Goal: Information Seeking & Learning: Learn about a topic

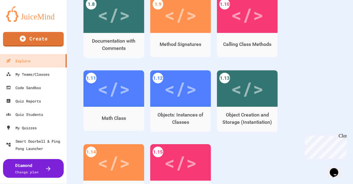
scroll to position [405, 0]
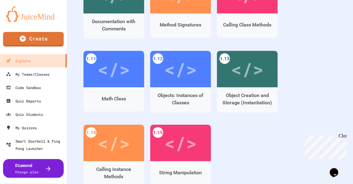
click at [343, 136] on div "Close" at bounding box center [343, 137] width 8 height 8
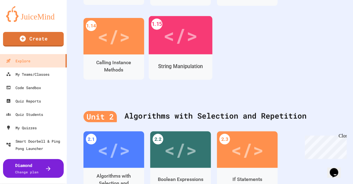
scroll to position [589, 0]
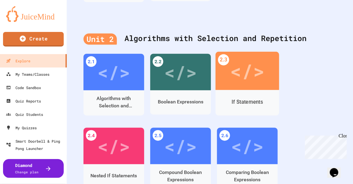
click at [243, 79] on div "</>" at bounding box center [247, 70] width 34 height 29
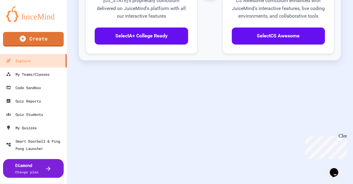
scroll to position [302, 0]
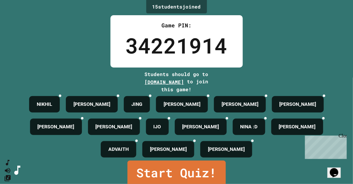
click at [342, 135] on div "Close" at bounding box center [343, 137] width 8 height 8
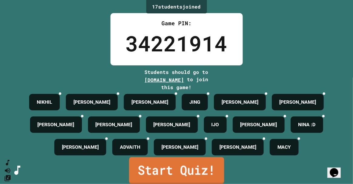
click at [213, 168] on link "Start Quiz!" at bounding box center [176, 170] width 95 height 27
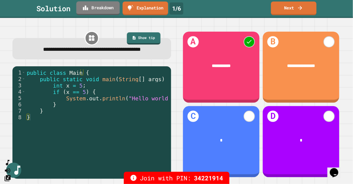
click at [105, 13] on link "Breakdown" at bounding box center [97, 8] width 43 height 14
click at [292, 13] on link "Next" at bounding box center [294, 8] width 46 height 14
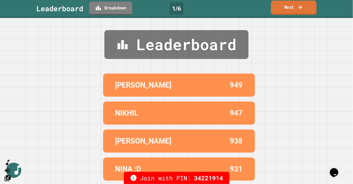
click at [292, 13] on link "Next" at bounding box center [294, 8] width 46 height 14
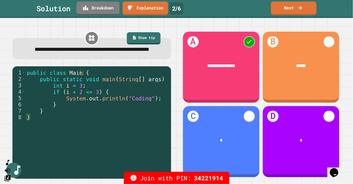
type textarea "**********"
drag, startPoint x: 63, startPoint y: 101, endPoint x: 78, endPoint y: 100, distance: 15.2
click at [78, 100] on div "public class Main { public static void main ( String [ ] args ) { int i = 3 ; i…" at bounding box center [97, 117] width 143 height 96
click at [101, 9] on link "Breakdown" at bounding box center [98, 8] width 43 height 14
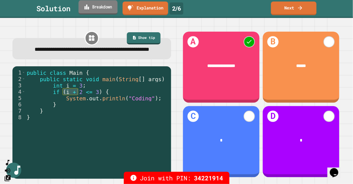
click at [104, 11] on link "Breakdown" at bounding box center [98, 7] width 39 height 14
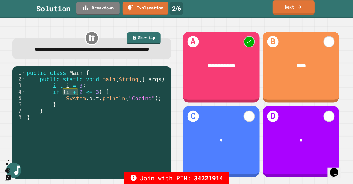
click at [286, 9] on link "Next" at bounding box center [294, 7] width 42 height 14
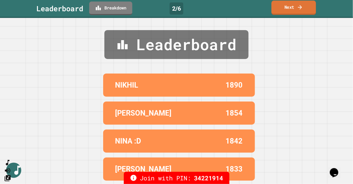
click at [286, 10] on link "Next" at bounding box center [294, 8] width 45 height 14
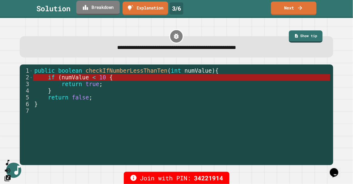
click at [101, 10] on link "Breakdown" at bounding box center [97, 8] width 43 height 14
click at [282, 10] on link "Next" at bounding box center [294, 8] width 46 height 14
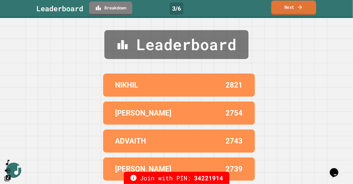
click at [282, 9] on link "Next" at bounding box center [294, 8] width 45 height 14
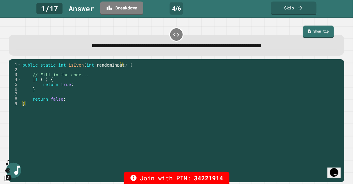
click at [316, 36] on link "Show tip" at bounding box center [318, 32] width 31 height 13
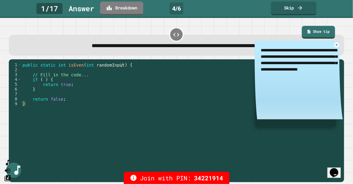
click at [316, 36] on link "Show tip" at bounding box center [318, 32] width 33 height 13
click at [316, 34] on link "Show tip" at bounding box center [318, 32] width 33 height 13
click at [335, 47] on icon at bounding box center [337, 45] width 4 height 4
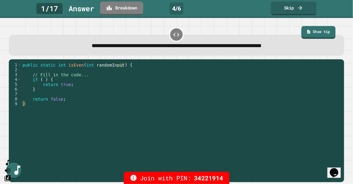
click at [315, 32] on link "Show tip" at bounding box center [319, 32] width 34 height 13
type textarea "*"
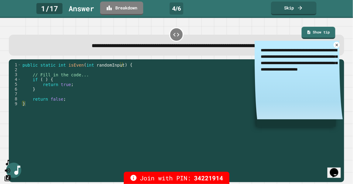
click at [334, 46] on link at bounding box center [337, 45] width 6 height 6
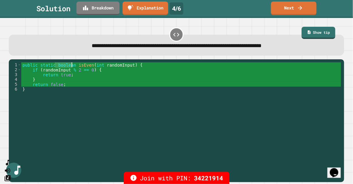
drag, startPoint x: 54, startPoint y: 65, endPoint x: 70, endPoint y: 66, distance: 16.1
click at [71, 66] on div "public static boolean isEven ( int randomInput ) { if ( randomInput % 2 == 0 ) …" at bounding box center [181, 118] width 320 height 112
drag, startPoint x: 57, startPoint y: 75, endPoint x: 61, endPoint y: 75, distance: 4.3
click at [61, 75] on div "public static boolean isEven ( int randomInput ) { if ( randomInput % 2 == 0 ) …" at bounding box center [181, 118] width 320 height 112
type textarea "**********"
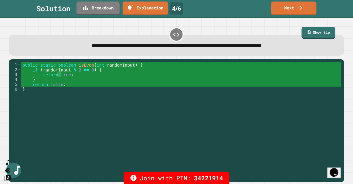
click at [300, 14] on div "Solution Breakdown Explanation 4 / 6 Next" at bounding box center [176, 9] width 353 height 18
click at [301, 11] on link "Next" at bounding box center [294, 8] width 45 height 14
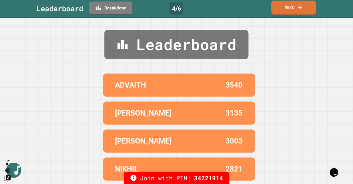
click at [300, 11] on link "Next" at bounding box center [294, 8] width 45 height 14
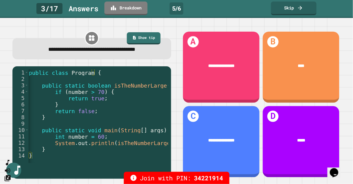
scroll to position [0, 3]
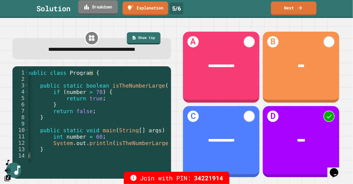
click at [101, 9] on link "Breakdown" at bounding box center [98, 7] width 40 height 14
drag, startPoint x: 72, startPoint y: 137, endPoint x: 101, endPoint y: 138, distance: 29.5
click at [101, 138] on div "public class Program { public static boolean isTheNumberLarge ( int number ) { …" at bounding box center [111, 120] width 171 height 102
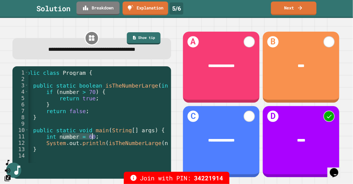
scroll to position [0, 8]
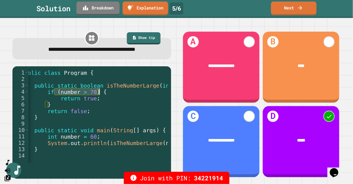
drag, startPoint x: 54, startPoint y: 91, endPoint x: 101, endPoint y: 92, distance: 46.8
click at [101, 92] on div "public class Program { public static boolean isTheNumberLarge ( int number ) { …" at bounding box center [105, 120] width 171 height 102
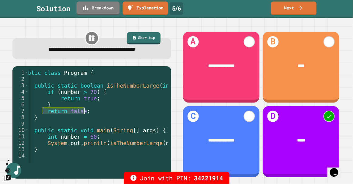
drag, startPoint x: 42, startPoint y: 113, endPoint x: 87, endPoint y: 112, distance: 45.6
click at [87, 112] on div "public class Program { public static boolean isTheNumberLarge ( int number ) { …" at bounding box center [105, 120] width 171 height 102
type textarea "**********"
click at [287, 4] on link "Next" at bounding box center [294, 8] width 45 height 14
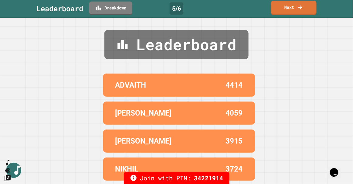
click at [287, 4] on link "Next" at bounding box center [294, 8] width 46 height 14
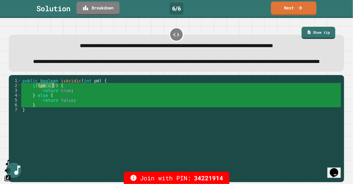
drag, startPoint x: 38, startPoint y: 96, endPoint x: 53, endPoint y: 97, distance: 15.2
click at [53, 97] on div "public boolean isAcidic ( int pH ) { if ( pH < 7 ) { return true ; } else { ret…" at bounding box center [181, 121] width 320 height 87
drag, startPoint x: 44, startPoint y: 101, endPoint x: 67, endPoint y: 103, distance: 23.1
click at [67, 103] on div "public boolean isAcidic ( int pH ) { if ( pH < 7 ) { return true ; } else { ret…" at bounding box center [181, 121] width 320 height 87
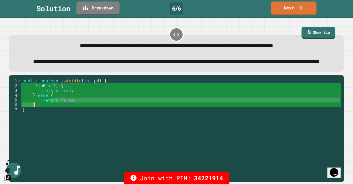
drag, startPoint x: 50, startPoint y: 111, endPoint x: 73, endPoint y: 113, distance: 22.9
click at [73, 113] on div "public boolean isAcidic ( int pH ) { if ( pH < 7 ) { return true ; } else { ret…" at bounding box center [181, 121] width 320 height 87
type textarea "**********"
click at [303, 9] on icon at bounding box center [300, 7] width 6 height 6
